Goal: Contribute content

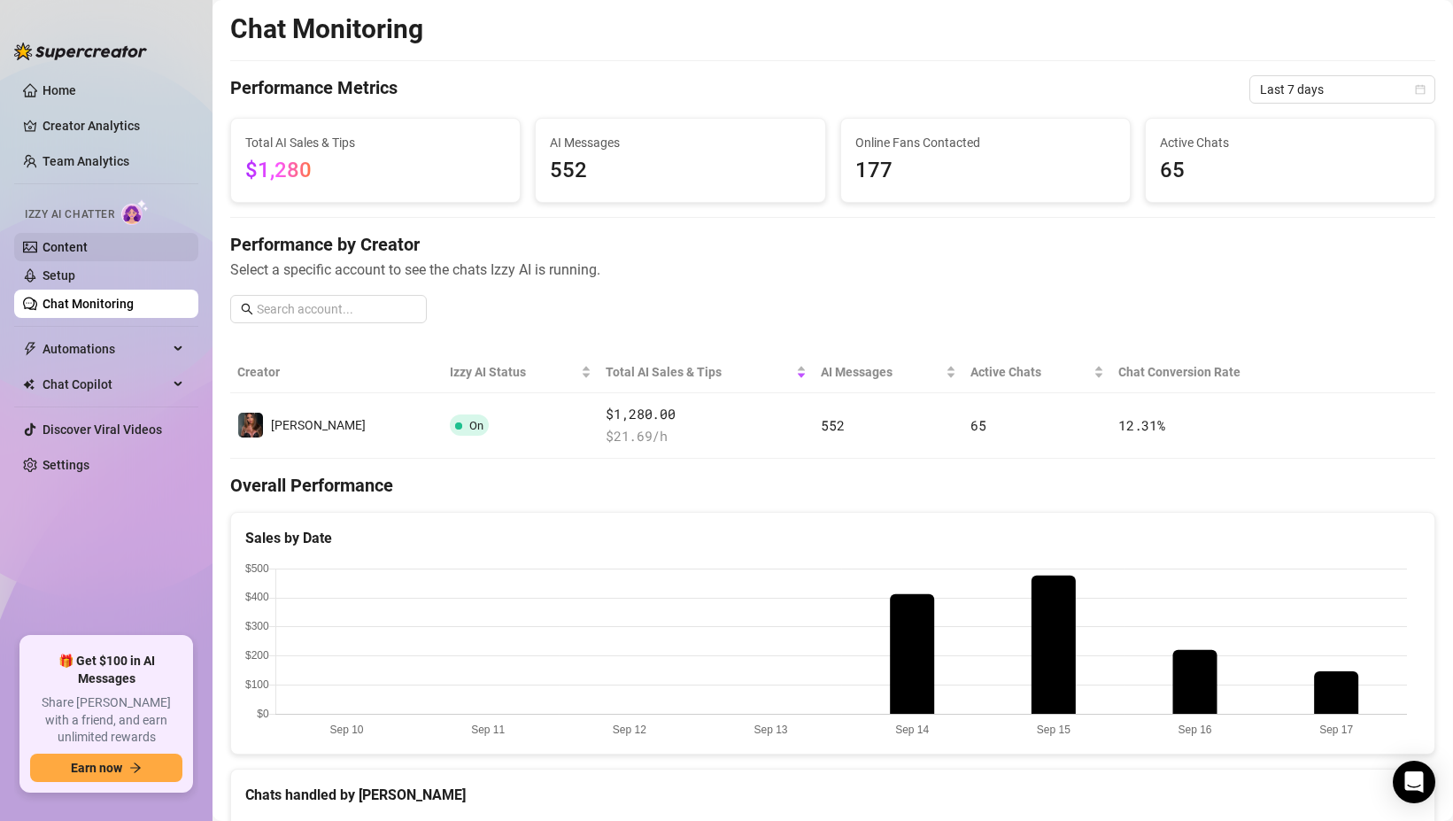
click at [77, 251] on link "Content" at bounding box center [64, 247] width 45 height 14
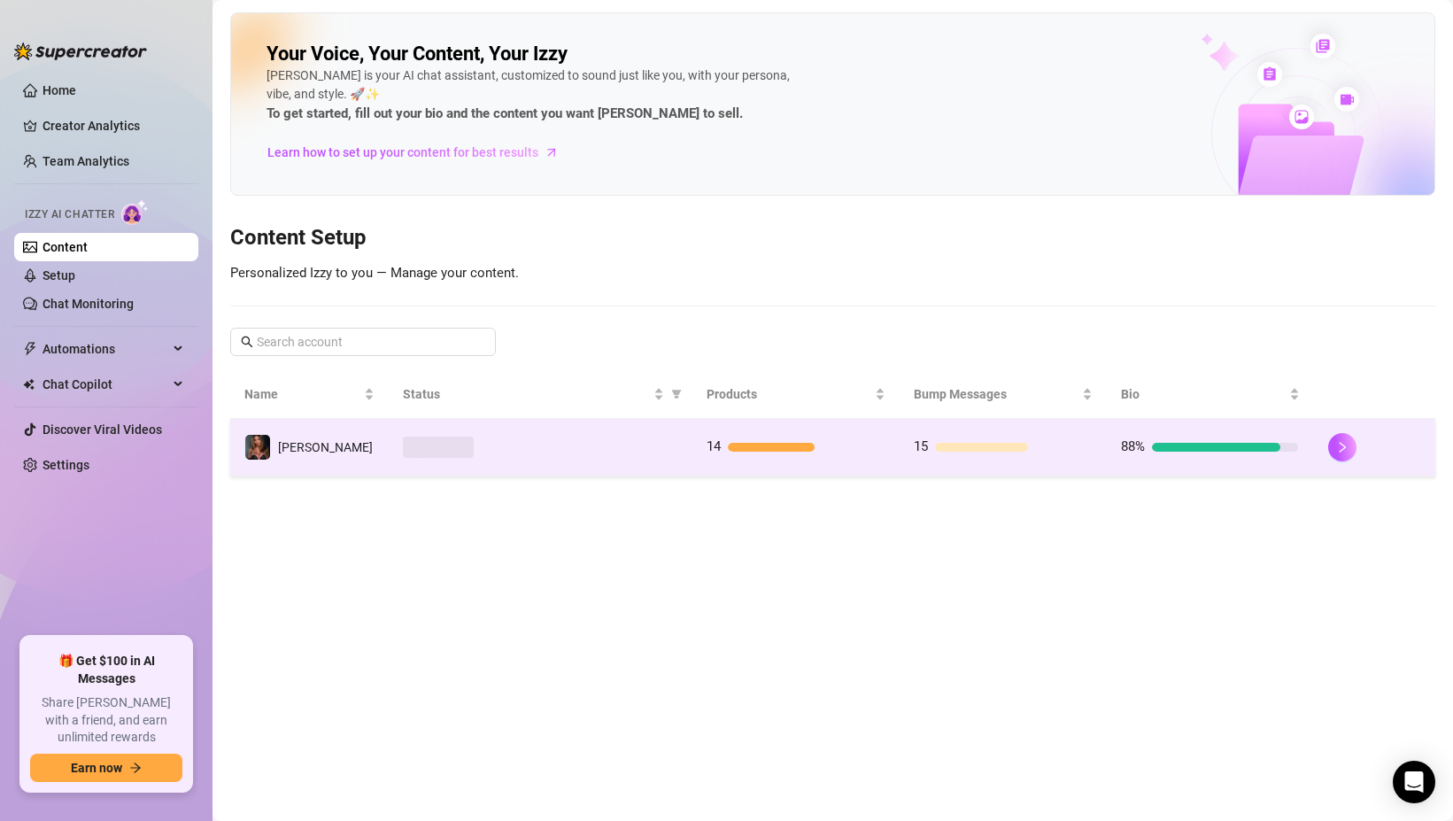
click at [511, 453] on div at bounding box center [540, 446] width 275 height 21
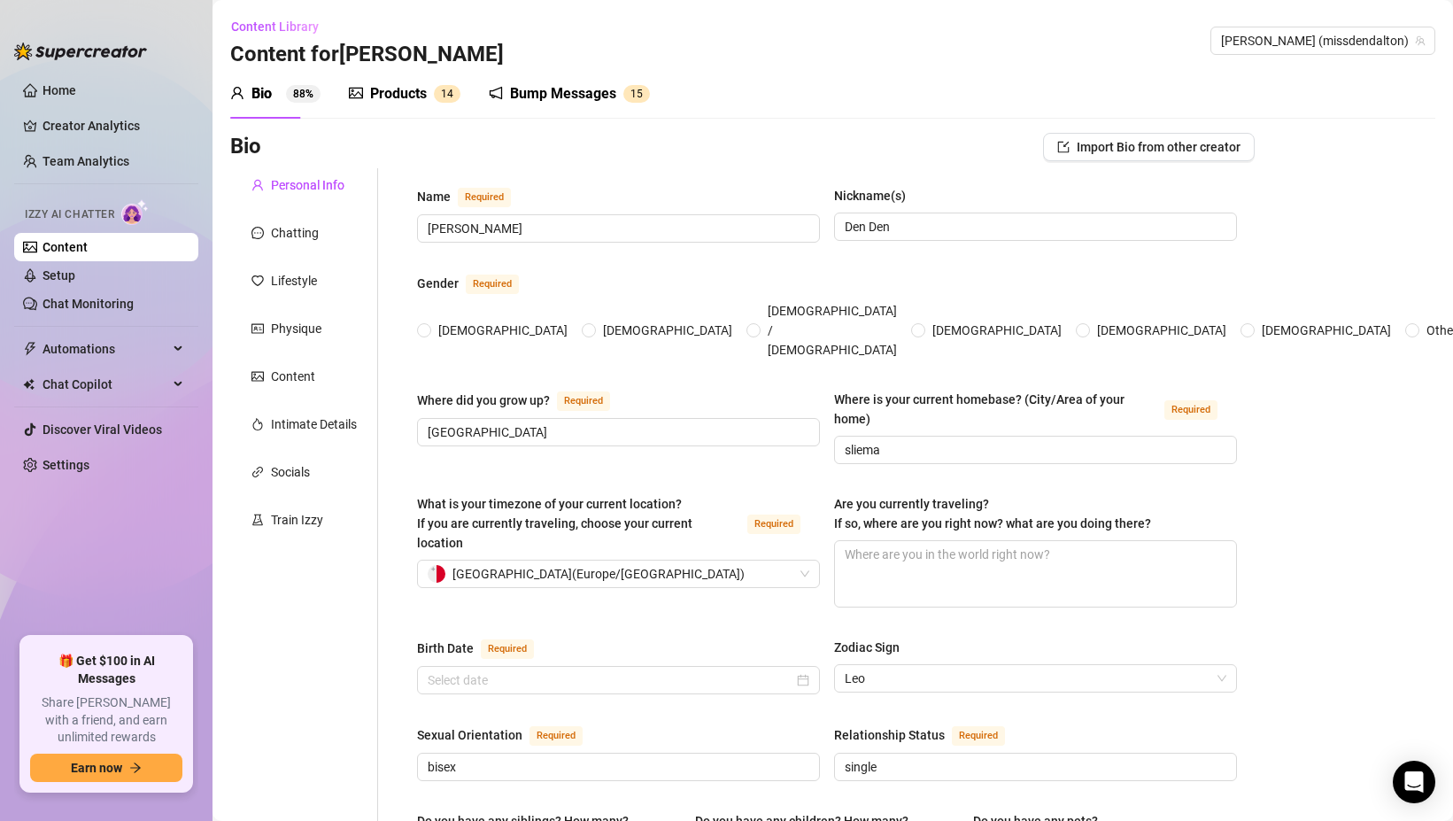
radio input "true"
type input "[DATE]"
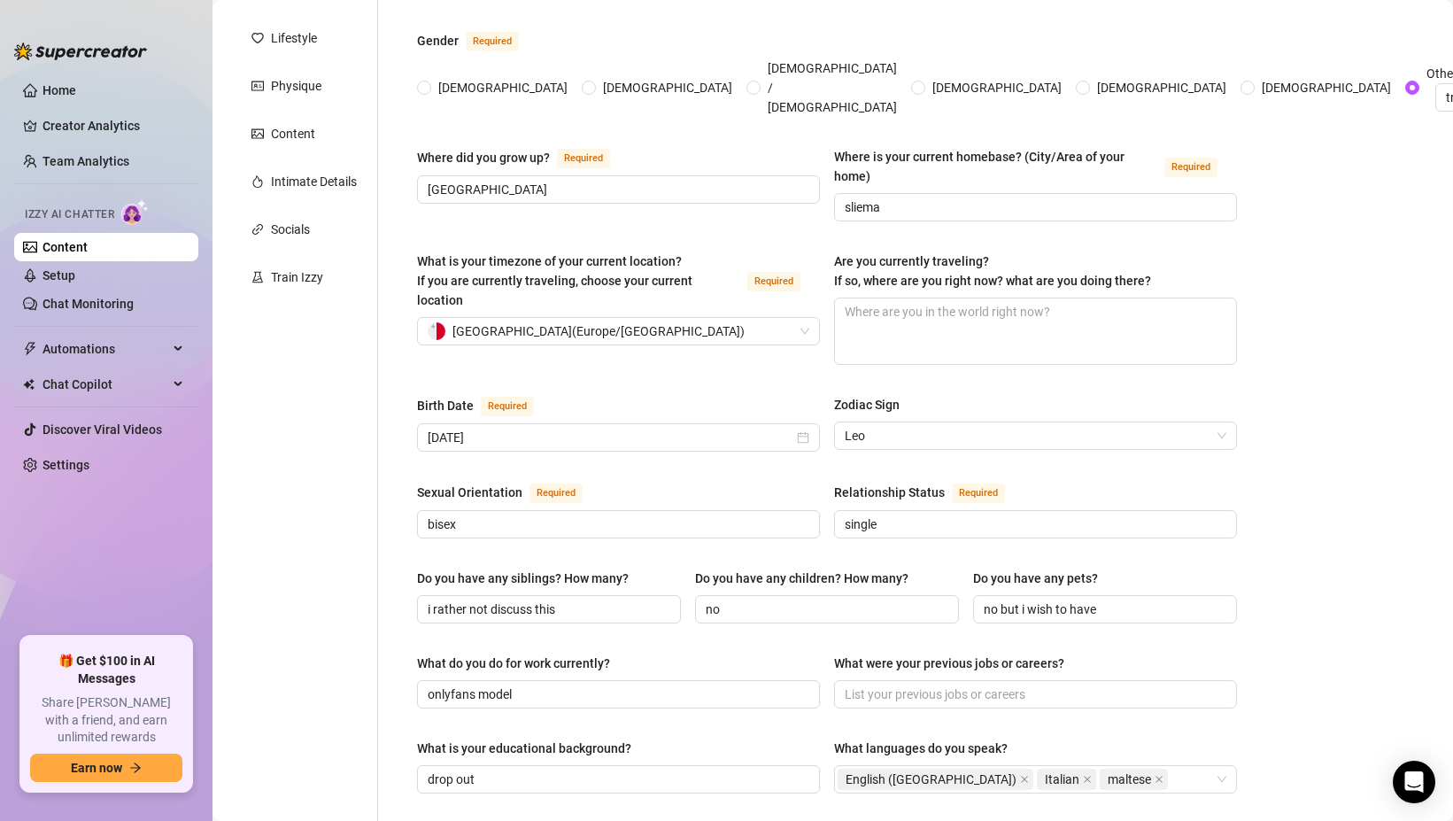
scroll to position [191, 0]
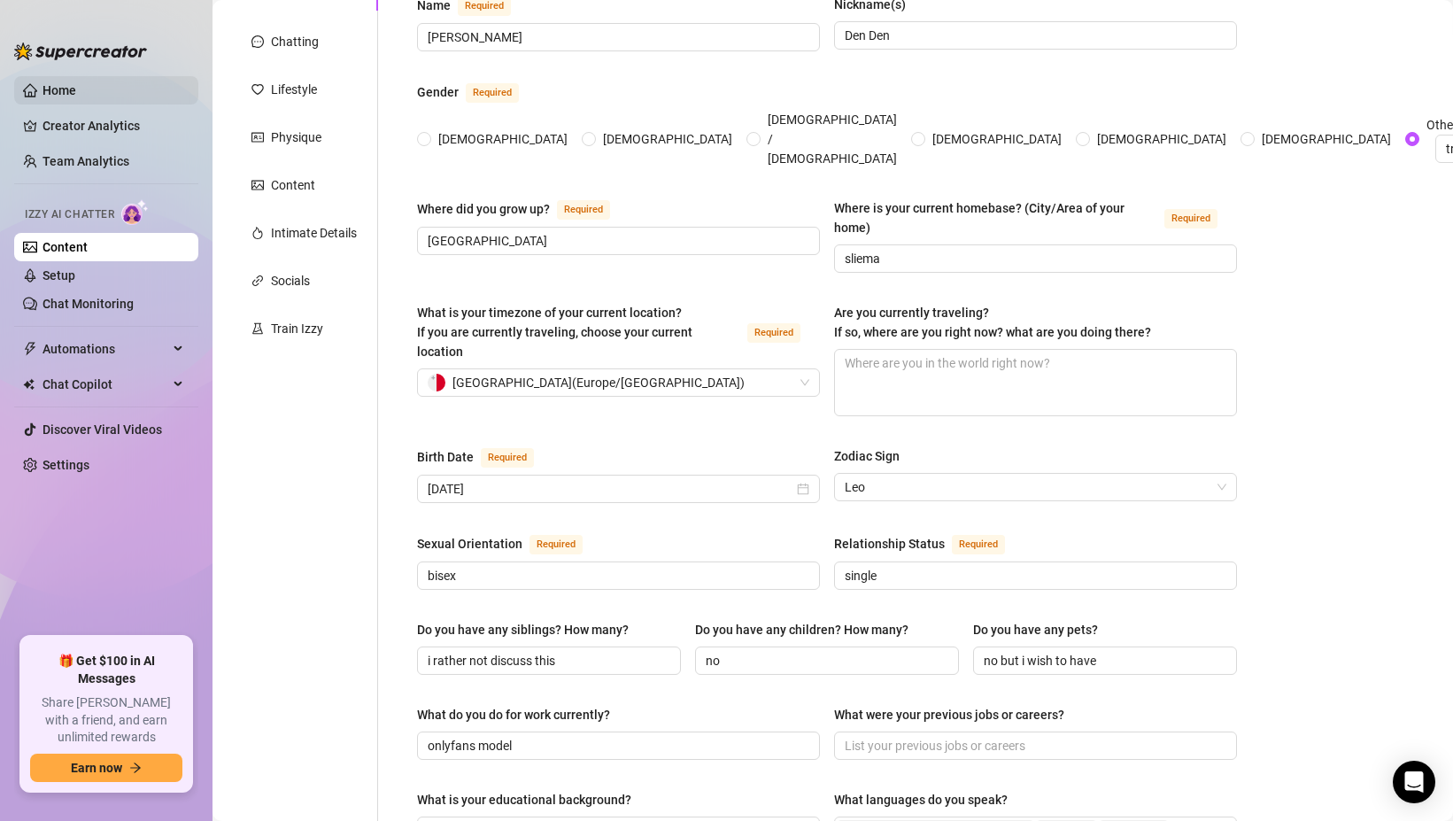
click at [44, 86] on link "Home" at bounding box center [59, 90] width 34 height 14
